Goal: Task Accomplishment & Management: Manage account settings

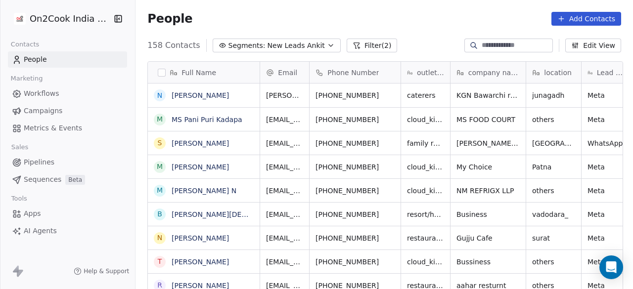
scroll to position [247, 491]
click at [285, 26] on div "People Add Contacts" at bounding box center [383, 19] width 497 height 38
click at [351, 41] on button "Filter (2)" at bounding box center [372, 46] width 51 height 14
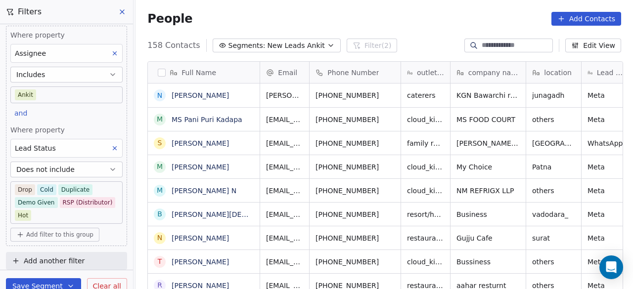
scroll to position [8, 0]
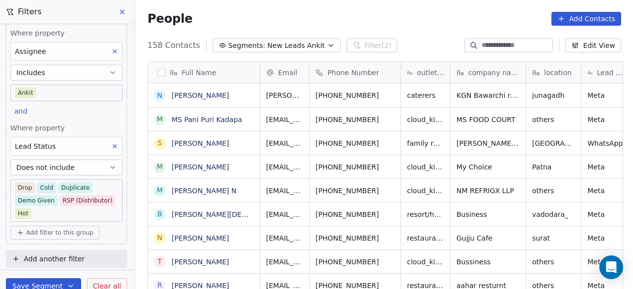
click at [323, 22] on div "People Add Contacts" at bounding box center [384, 19] width 474 height 14
click at [239, 21] on div "People Add Contacts" at bounding box center [384, 19] width 474 height 14
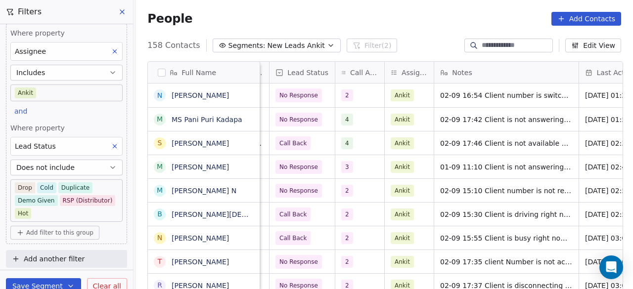
scroll to position [0, 504]
click at [109, 164] on icon "button" at bounding box center [113, 168] width 8 height 8
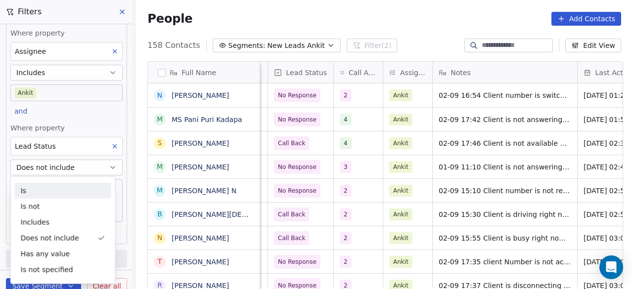
click at [71, 188] on div "Is" at bounding box center [63, 191] width 96 height 16
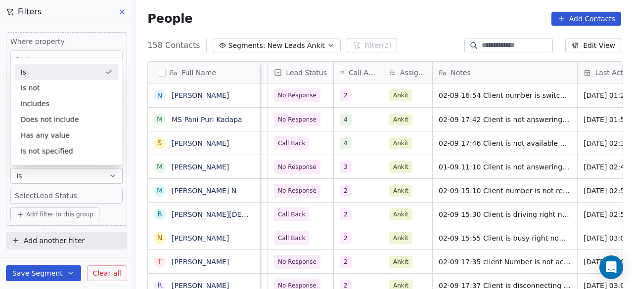
scroll to position [0, 0]
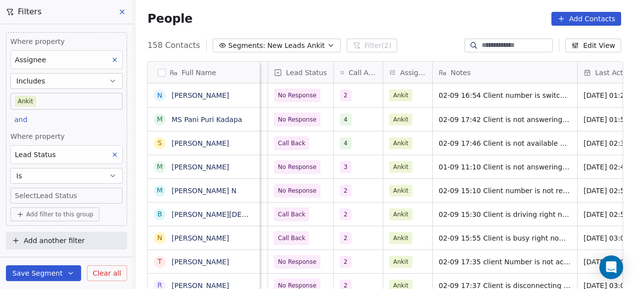
click at [75, 193] on body "On2Cook India Pvt. Ltd. Contacts People Marketing Workflows Campaigns Metrics &…" at bounding box center [316, 144] width 633 height 289
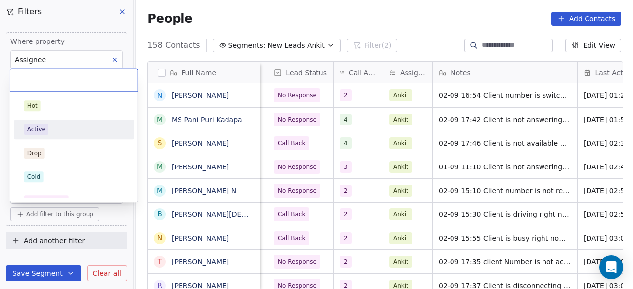
click at [52, 131] on div "Active" at bounding box center [74, 129] width 100 height 11
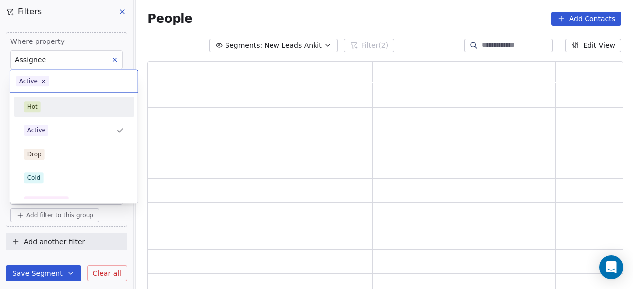
scroll to position [223, 468]
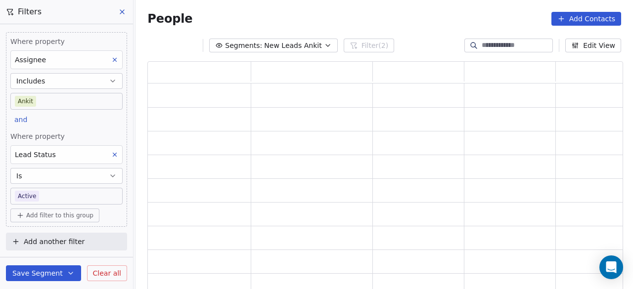
click at [62, 194] on body "On2Cook India Pvt. Ltd. Contacts People Marketing Workflows Campaigns Metrics &…" at bounding box center [316, 144] width 633 height 289
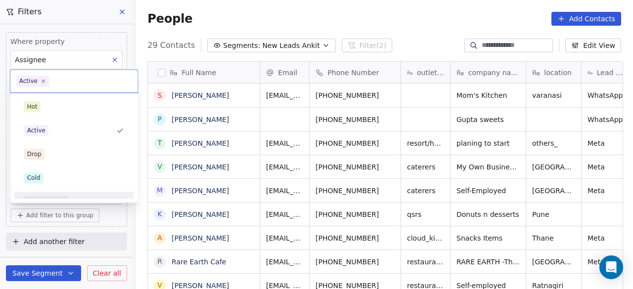
scroll to position [247, 491]
click at [122, 213] on html "On2Cook India Pvt. Ltd. Contacts People Marketing Workflows Campaigns Metrics &…" at bounding box center [316, 144] width 633 height 289
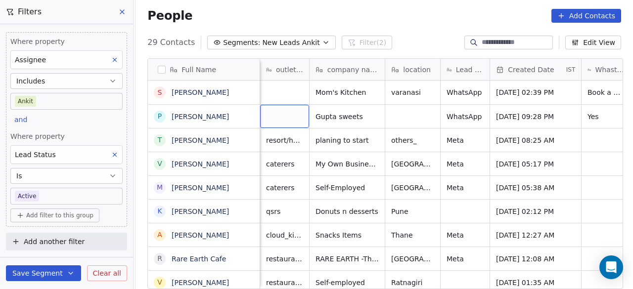
scroll to position [0, 49]
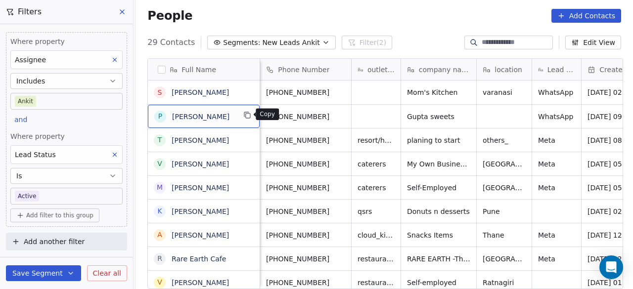
click at [246, 115] on icon "grid" at bounding box center [248, 116] width 4 height 4
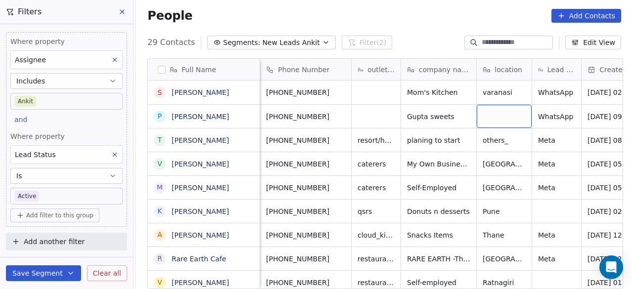
drag, startPoint x: 481, startPoint y: 117, endPoint x: 458, endPoint y: 118, distance: 22.7
click at [465, 117] on icon "grid" at bounding box center [467, 116] width 4 height 4
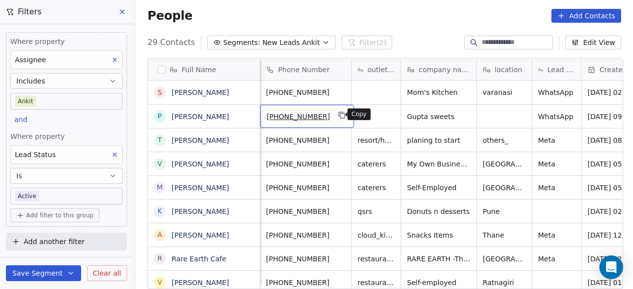
click at [338, 116] on icon "grid" at bounding box center [342, 115] width 8 height 8
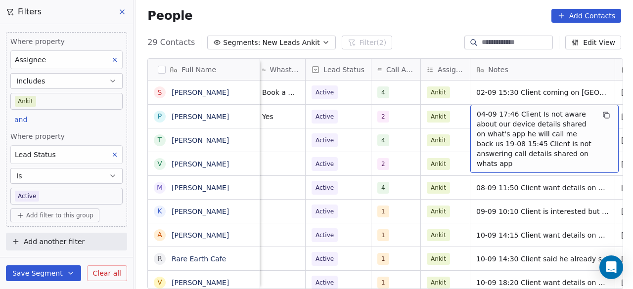
scroll to position [0, 558]
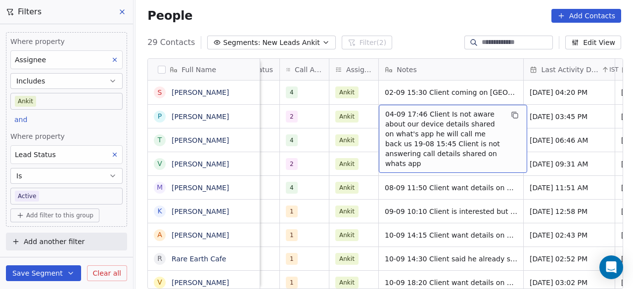
click at [385, 112] on span "04-09 17:46 Client Is not aware about our device details shared on what's app h…" at bounding box center [444, 138] width 118 height 59
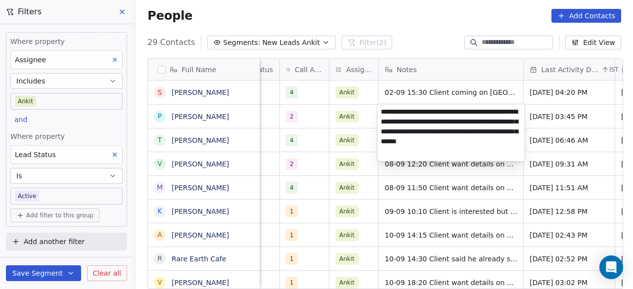
click at [382, 112] on textarea "**********" at bounding box center [450, 132] width 147 height 57
paste textarea "**********"
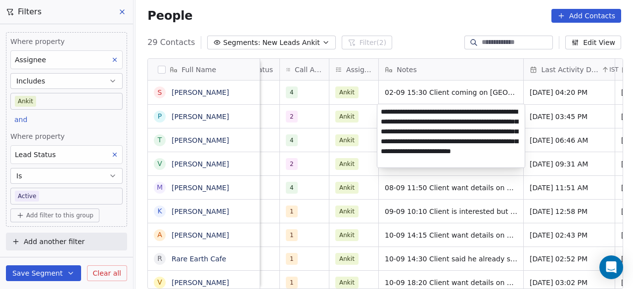
type textarea "**********"
click at [342, 109] on html "On2Cook India Pvt. Ltd. Contacts People Marketing Workflows Campaigns Metrics &…" at bounding box center [316, 144] width 633 height 289
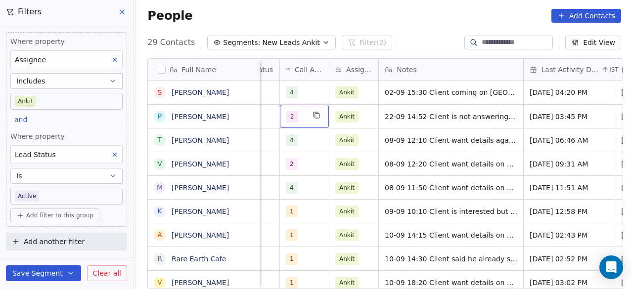
click at [289, 121] on span "2" at bounding box center [292, 117] width 12 height 12
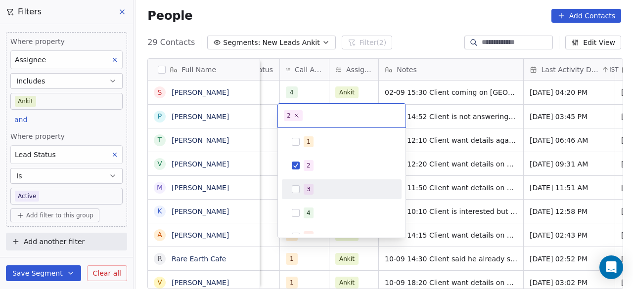
click at [308, 190] on div "3" at bounding box center [309, 189] width 4 height 9
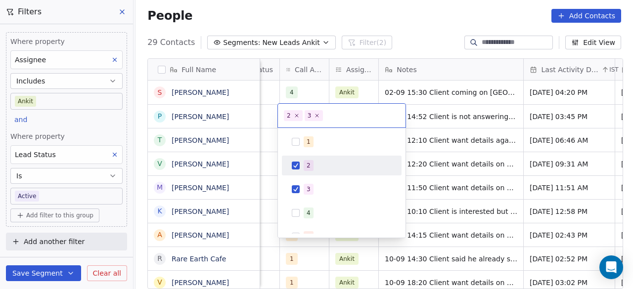
click at [313, 164] on div "2" at bounding box center [348, 165] width 88 height 11
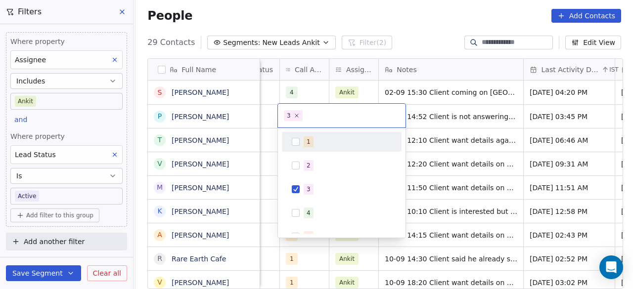
click at [562, 133] on html "On2Cook India Pvt. Ltd. Contacts People Marketing Workflows Campaigns Metrics &…" at bounding box center [316, 144] width 633 height 289
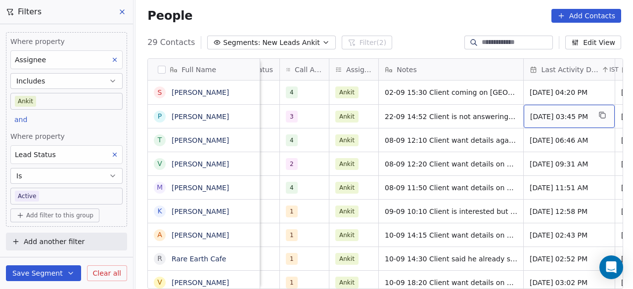
click at [555, 117] on span "[DATE] 03:45 PM" at bounding box center [560, 117] width 60 height 10
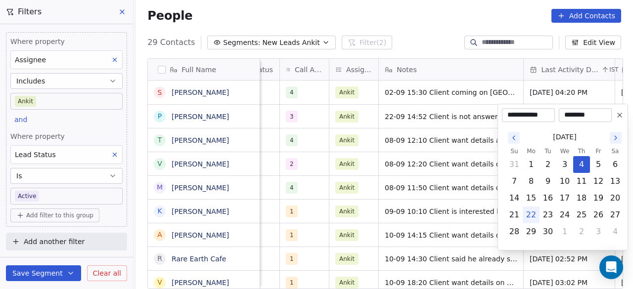
click at [533, 216] on button "22" at bounding box center [531, 215] width 16 height 16
type input "**********"
click at [480, 116] on html "On2Cook India Pvt. Ltd. Contacts People Marketing Workflows Campaigns Metrics &…" at bounding box center [316, 144] width 633 height 289
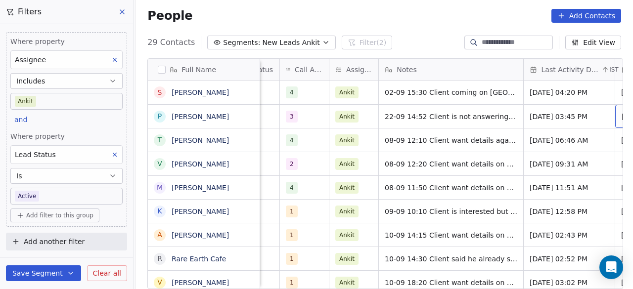
scroll to position [0, 649]
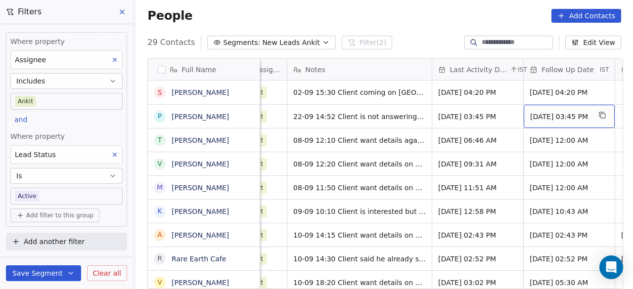
click at [559, 119] on span "[DATE] 03:45 PM" at bounding box center [560, 117] width 60 height 10
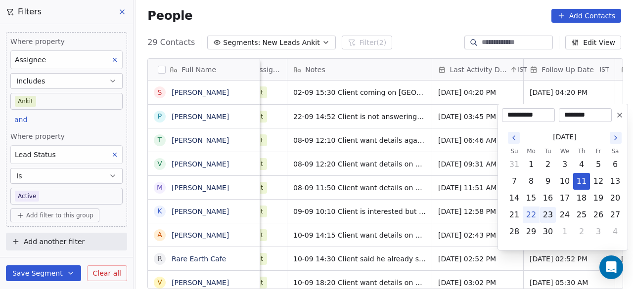
click at [546, 219] on button "23" at bounding box center [548, 215] width 16 height 16
click at [527, 230] on button "29" at bounding box center [531, 232] width 16 height 16
type input "**********"
click at [466, 122] on html "On2Cook India Pvt. Ltd. Contacts People Marketing Workflows Campaigns Metrics &…" at bounding box center [316, 144] width 633 height 289
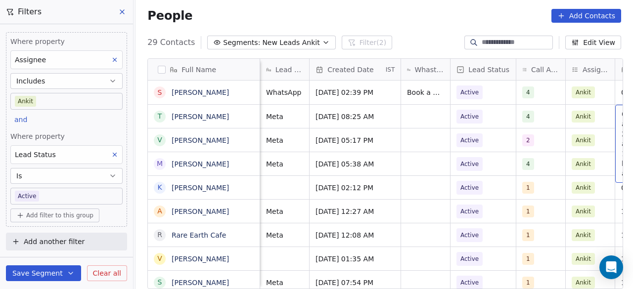
scroll to position [0, 466]
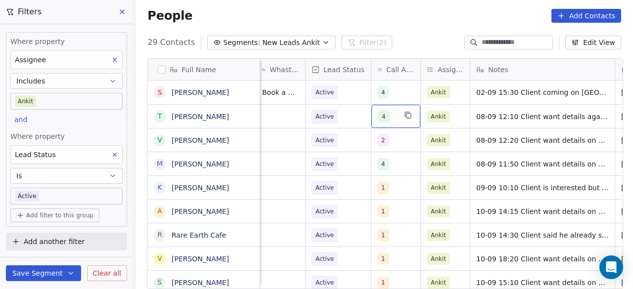
click at [397, 117] on div "4" at bounding box center [395, 116] width 49 height 23
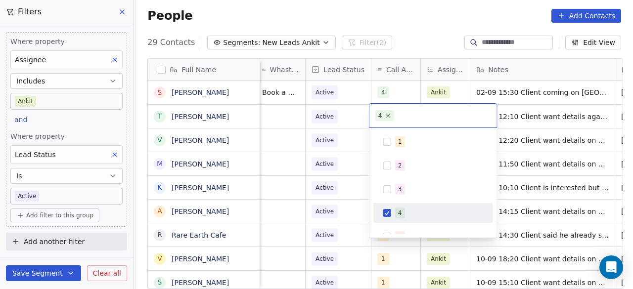
click at [405, 216] on div "4" at bounding box center [439, 213] width 88 height 11
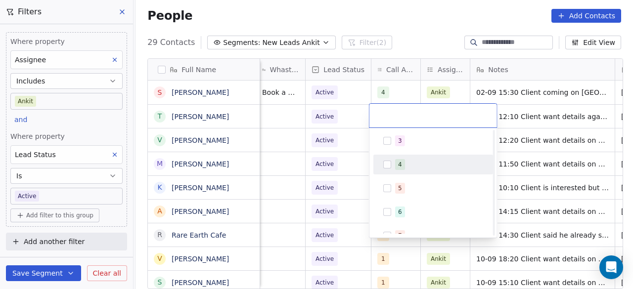
scroll to position [49, 0]
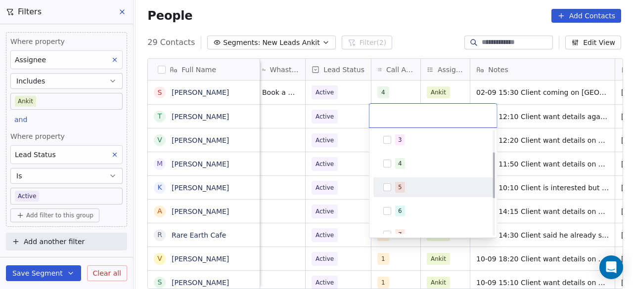
click at [410, 175] on div "1 2 3 4 5 6 7 8 9 10" at bounding box center [433, 199] width 120 height 233
click at [410, 181] on div "5" at bounding box center [433, 187] width 112 height 16
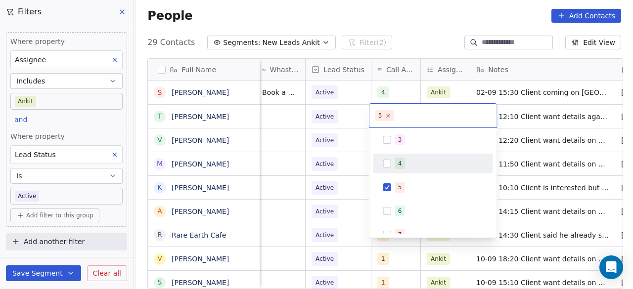
click at [354, 117] on html "On2Cook India Pvt. Ltd. Contacts People Marketing Workflows Campaigns Metrics &…" at bounding box center [316, 144] width 633 height 289
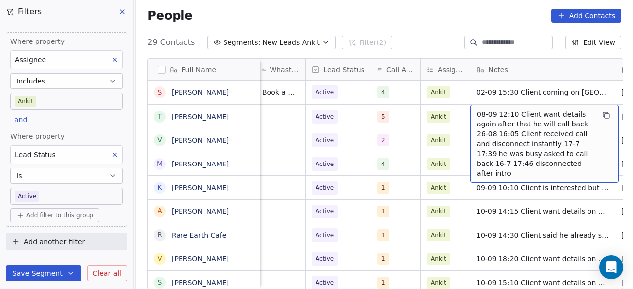
click at [477, 112] on span "08-09 12:10 Client want details again after that he will call back 26-08 16:05 …" at bounding box center [536, 143] width 118 height 69
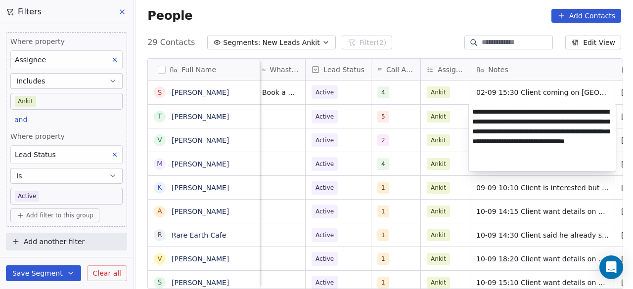
click at [472, 112] on textarea "**********" at bounding box center [542, 137] width 147 height 67
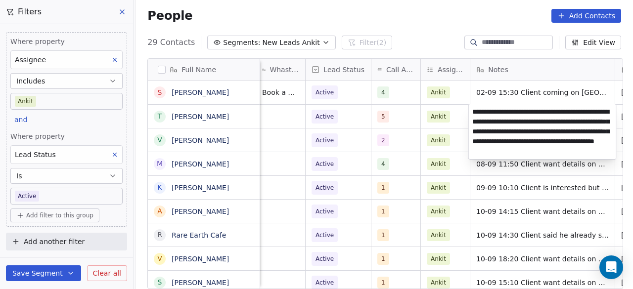
type textarea "**********"
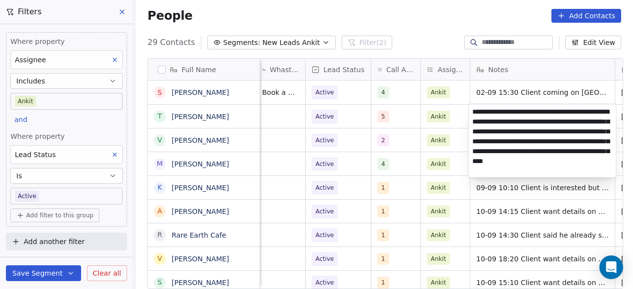
click at [458, 118] on html "On2Cook India Pvt. Ltd. Contacts People Marketing Workflows Campaigns Metrics &…" at bounding box center [316, 144] width 633 height 289
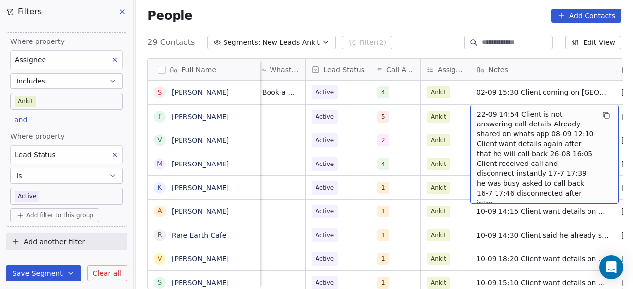
scroll to position [0, 558]
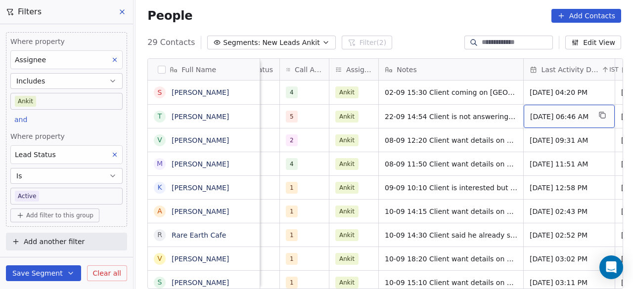
click at [564, 119] on span "[DATE] 06:46 AM" at bounding box center [560, 117] width 60 height 10
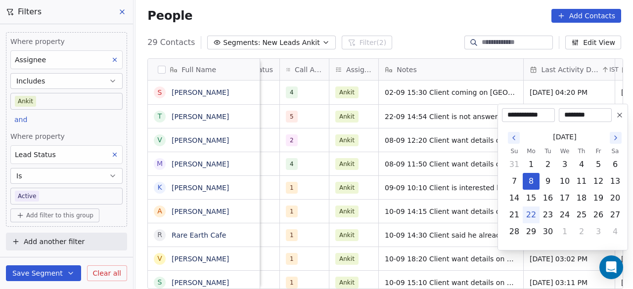
click at [533, 214] on button "22" at bounding box center [531, 215] width 16 height 16
type input "**********"
click at [468, 121] on html "On2Cook India Pvt. Ltd. Contacts People Marketing Workflows Campaigns Metrics &…" at bounding box center [316, 144] width 633 height 289
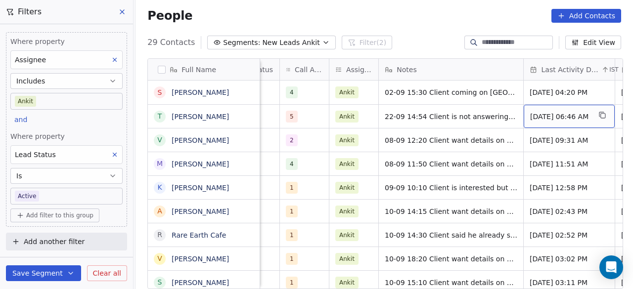
scroll to position [0, 649]
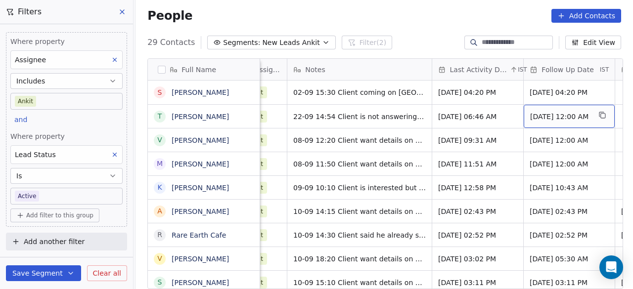
click at [560, 118] on span "[DATE] 12:00 AM" at bounding box center [560, 117] width 60 height 10
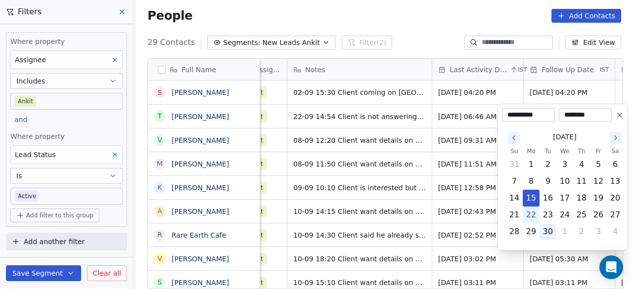
click at [550, 231] on button "30" at bounding box center [548, 232] width 16 height 16
type input "**********"
click at [469, 147] on html "On2Cook India Pvt. Ltd. Contacts People Marketing Workflows Campaigns Metrics &…" at bounding box center [316, 144] width 633 height 289
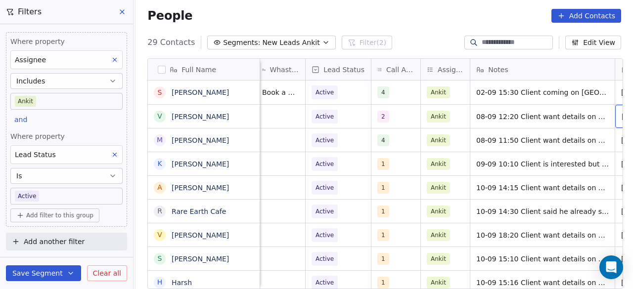
scroll to position [0, 558]
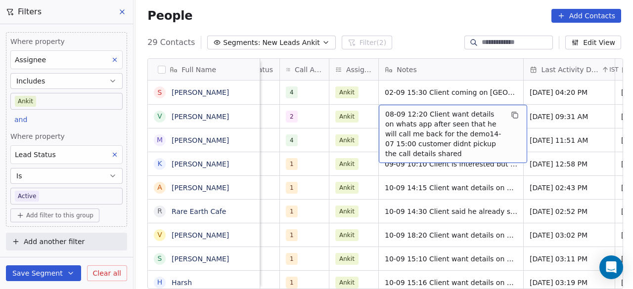
click at [385, 111] on span "08-09 12:20 Client want details on whats app after seen that he will call me ba…" at bounding box center [444, 133] width 118 height 49
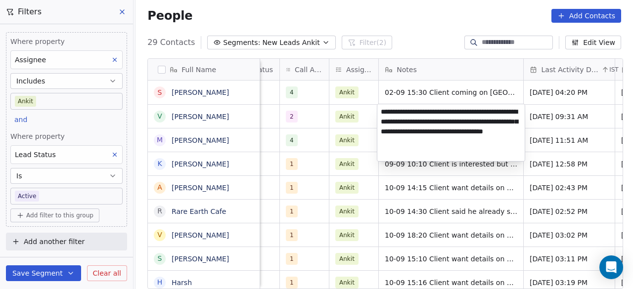
click at [381, 109] on textarea "**********" at bounding box center [450, 132] width 147 height 57
paste textarea "**********"
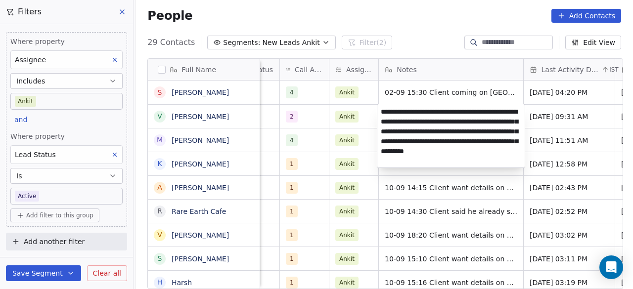
click at [411, 113] on textarea "**********" at bounding box center [450, 135] width 147 height 63
type textarea "**********"
click at [542, 123] on html "On2Cook India Pvt. Ltd. Contacts People Marketing Workflows Campaigns Metrics &…" at bounding box center [316, 144] width 633 height 289
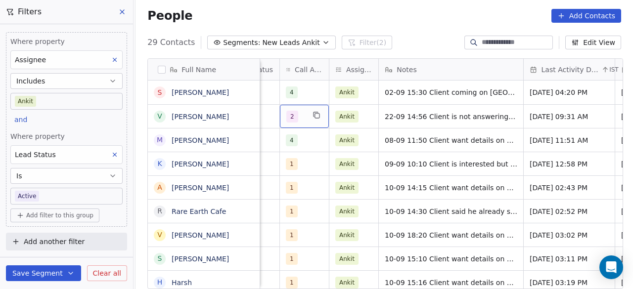
click at [303, 115] on div "2" at bounding box center [304, 116] width 49 height 23
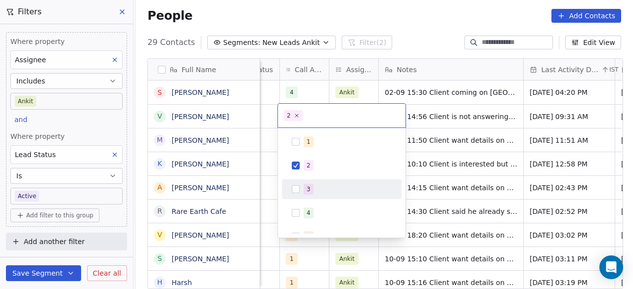
click at [313, 182] on div "3" at bounding box center [342, 189] width 112 height 16
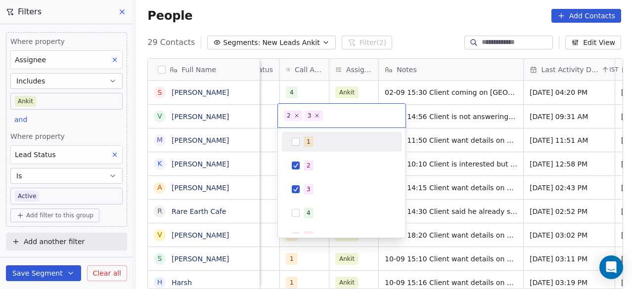
click at [430, 164] on html "On2Cook India Pvt. Ltd. Contacts People Marketing Workflows Campaigns Metrics &…" at bounding box center [316, 144] width 633 height 289
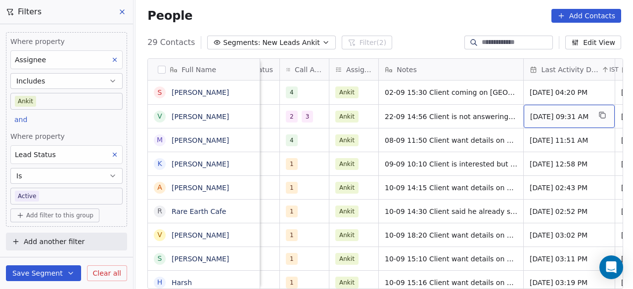
click at [538, 124] on div "[DATE] 09:31 AM" at bounding box center [569, 116] width 91 height 23
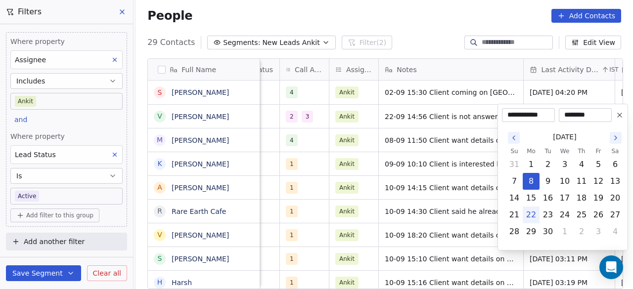
click at [534, 218] on button "22" at bounding box center [531, 215] width 16 height 16
type input "**********"
click at [450, 178] on html "On2Cook India Pvt. Ltd. Contacts People Marketing Workflows Campaigns Metrics &…" at bounding box center [316, 144] width 633 height 289
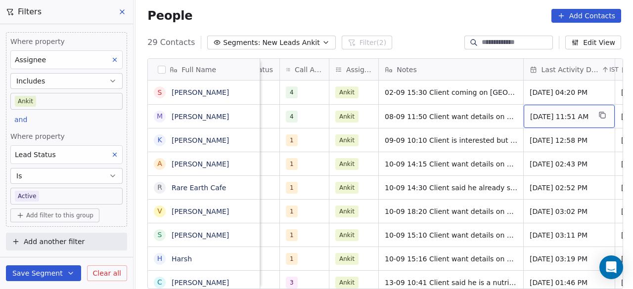
click at [530, 119] on span "[DATE] 11:51 AM" at bounding box center [560, 117] width 60 height 10
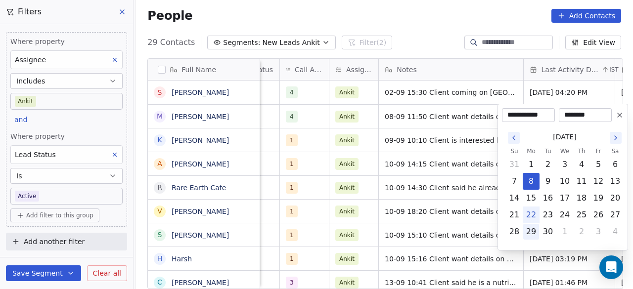
click at [537, 231] on button "29" at bounding box center [531, 232] width 16 height 16
type input "**********"
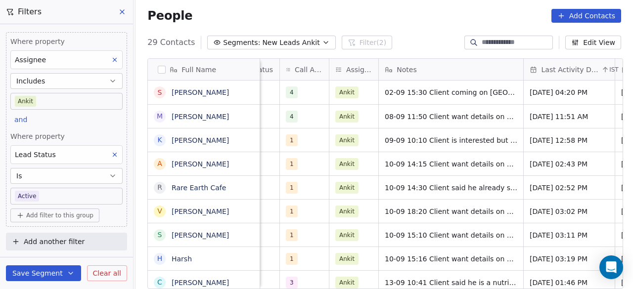
click at [403, 169] on html "On2Cook India Pvt. Ltd. Contacts People Marketing Workflows Campaigns Metrics &…" at bounding box center [316, 144] width 633 height 289
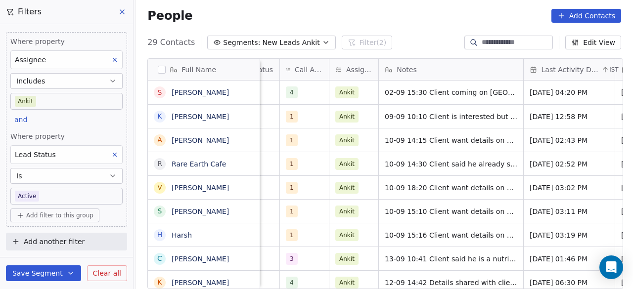
click at [303, 47] on span "New Leads Ankit" at bounding box center [290, 43] width 57 height 10
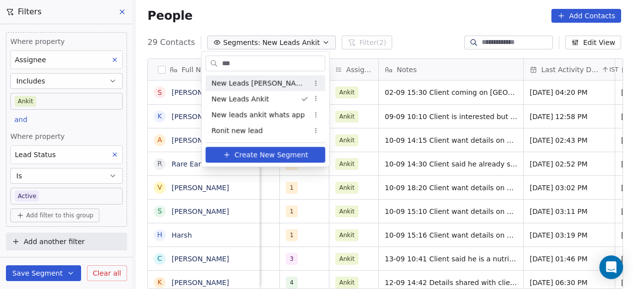
click at [389, 18] on html "On2Cook India Pvt. Ltd. Contacts People Marketing Workflows Campaigns Metrics &…" at bounding box center [316, 144] width 633 height 289
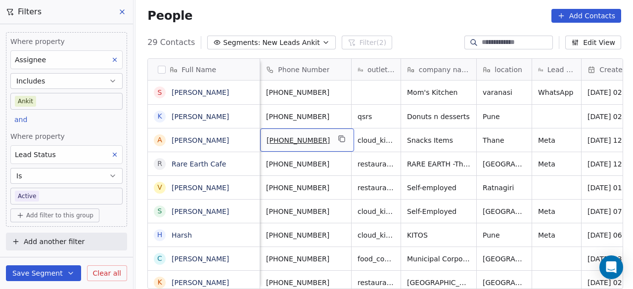
scroll to position [0, 0]
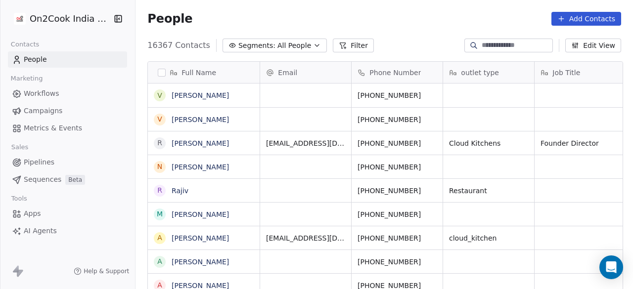
scroll to position [247, 491]
click at [508, 42] on input at bounding box center [516, 46] width 69 height 10
paste input "**********"
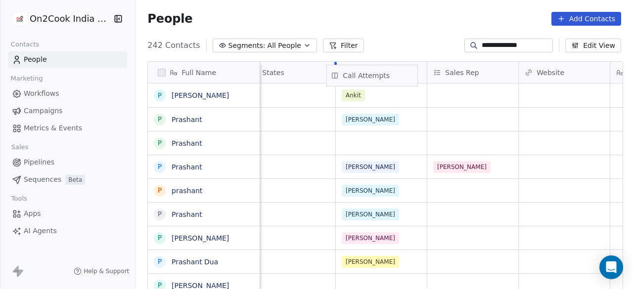
scroll to position [0, 929]
drag, startPoint x: 526, startPoint y: 70, endPoint x: 423, endPoint y: 73, distance: 102.4
click at [423, 73] on div "Full Name P Prashant gupta P Prashant P Prashant P Prashant p prashant P Prasha…" at bounding box center [385, 177] width 475 height 231
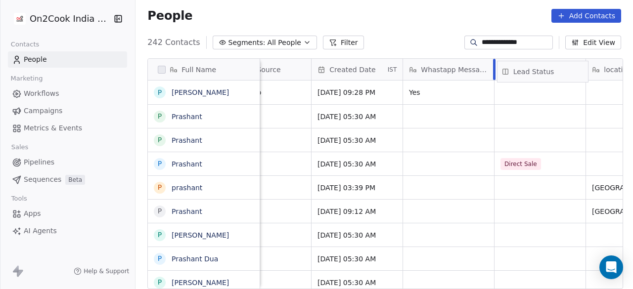
scroll to position [0, 507]
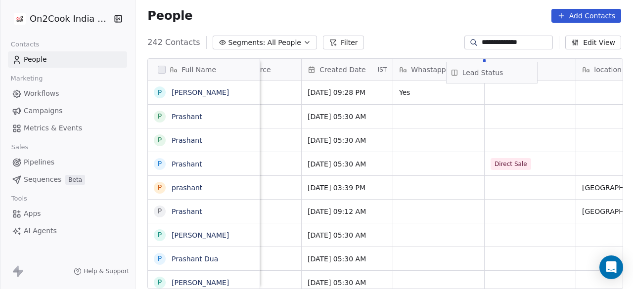
drag, startPoint x: 487, startPoint y: 65, endPoint x: 503, endPoint y: 68, distance: 16.1
click at [503, 68] on div "Full Name P Prashant gupta P Prashant P Prashant P Prashant p prashant P Prasha…" at bounding box center [385, 174] width 475 height 231
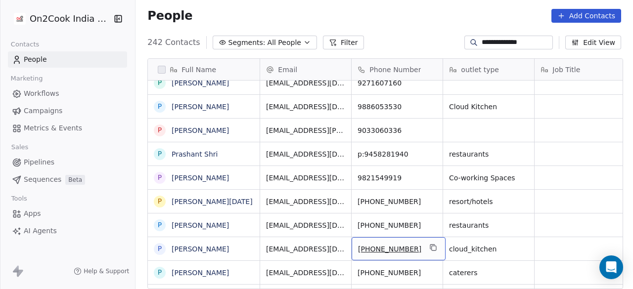
scroll to position [0, 0]
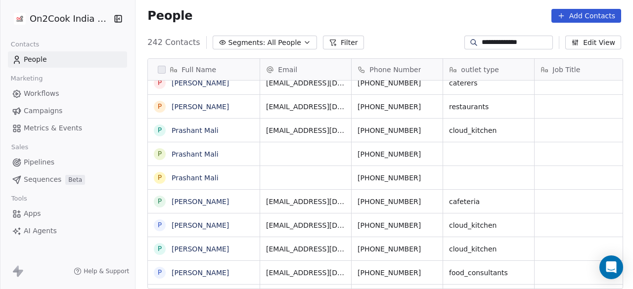
click at [482, 39] on input "**********" at bounding box center [516, 43] width 69 height 10
paste input
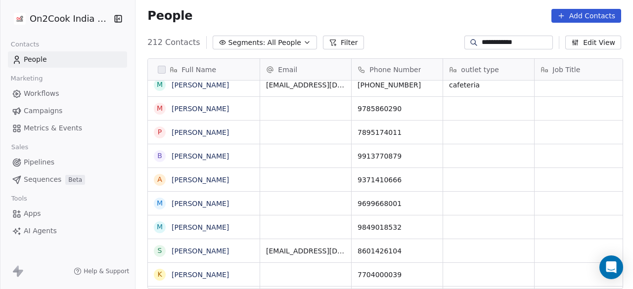
type input "**********"
click at [427, 26] on div "People Add Contacts" at bounding box center [383, 16] width 497 height 38
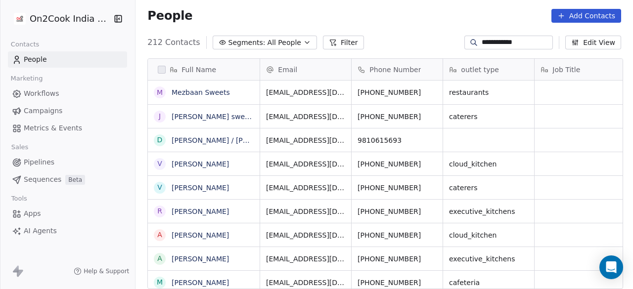
click at [521, 39] on input "**********" at bounding box center [516, 43] width 69 height 10
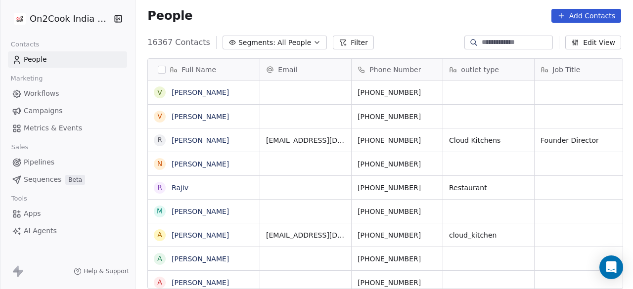
scroll to position [8, 8]
click at [370, 10] on div "People Add Contacts" at bounding box center [384, 16] width 474 height 14
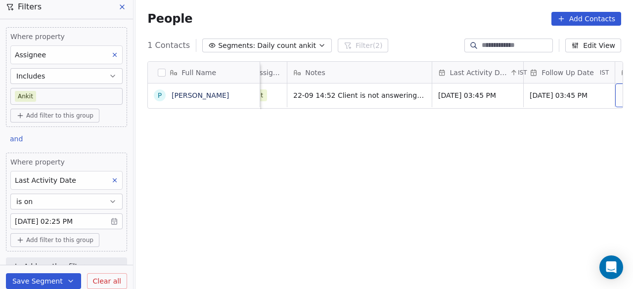
scroll to position [0, 721]
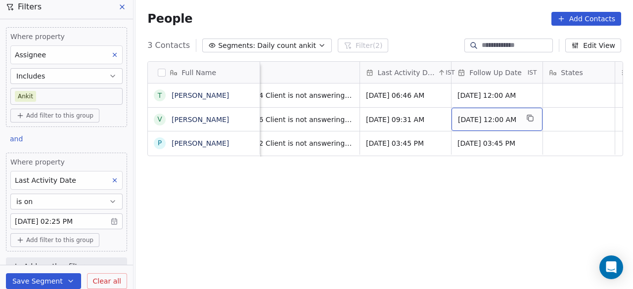
click at [487, 126] on div "Sep 15, 2025 12:00 AM" at bounding box center [496, 119] width 91 height 23
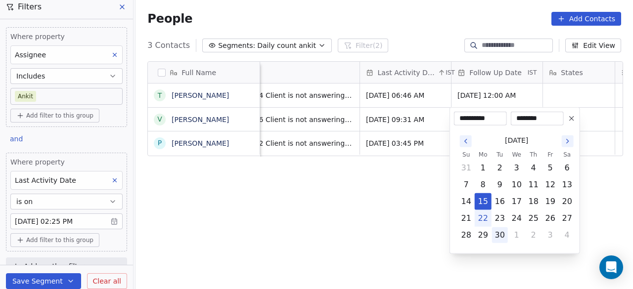
click at [500, 237] on button "30" at bounding box center [500, 235] width 16 height 16
type input "**********"
click at [419, 174] on html "On2Cook India Pvt. Ltd. Contacts People Marketing Workflows Campaigns Metrics &…" at bounding box center [316, 144] width 633 height 289
